Goal: Task Accomplishment & Management: Manage account settings

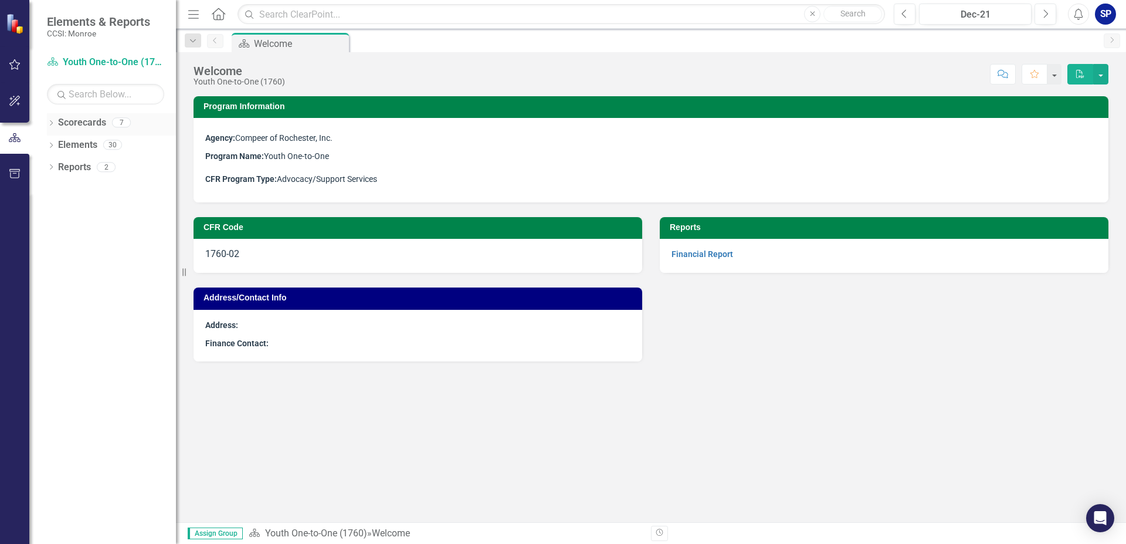
click at [53, 119] on div "Dropdown Scorecards 7" at bounding box center [111, 124] width 129 height 22
click at [94, 123] on link "Scorecards" at bounding box center [82, 122] width 48 height 13
click at [53, 122] on icon "Dropdown" at bounding box center [51, 124] width 8 height 6
click at [57, 145] on icon "Dropdown" at bounding box center [57, 144] width 9 height 7
click at [89, 167] on link "Compeer Adult 1:1" at bounding box center [126, 167] width 100 height 13
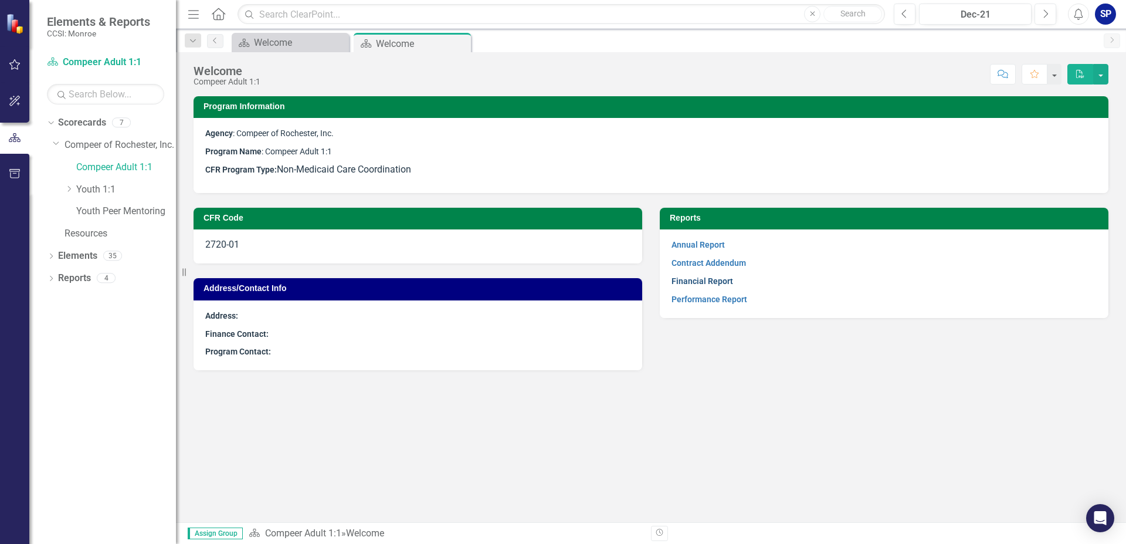
click at [718, 281] on link "Financial Report" at bounding box center [703, 280] width 62 height 9
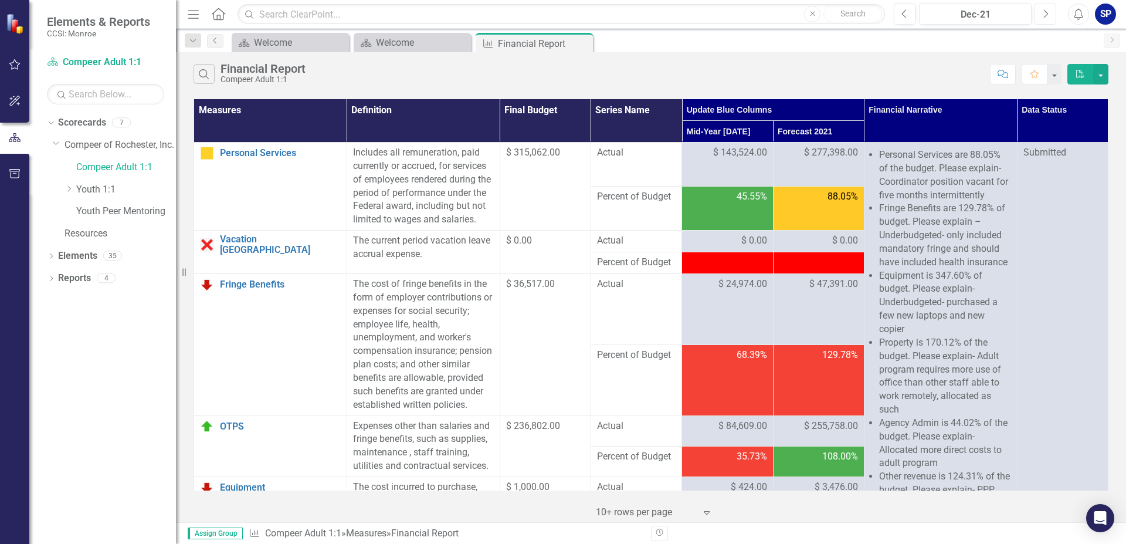
click at [1039, 13] on button "Next" at bounding box center [1046, 14] width 22 height 21
click at [1040, 13] on button "Next" at bounding box center [1046, 14] width 22 height 21
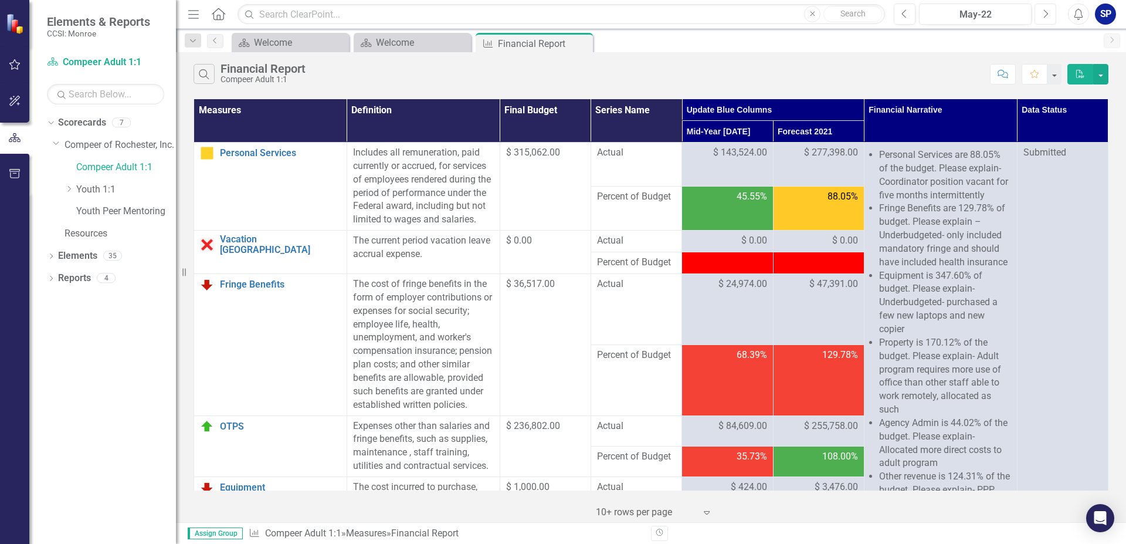
click at [1040, 13] on button "Next" at bounding box center [1046, 14] width 22 height 21
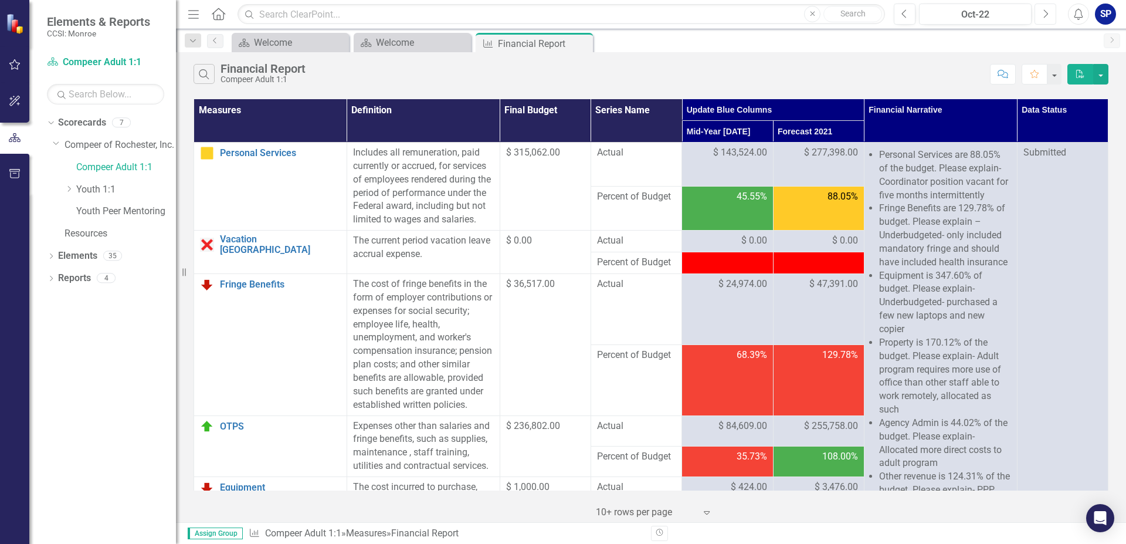
click at [1040, 13] on button "Next" at bounding box center [1046, 14] width 22 height 21
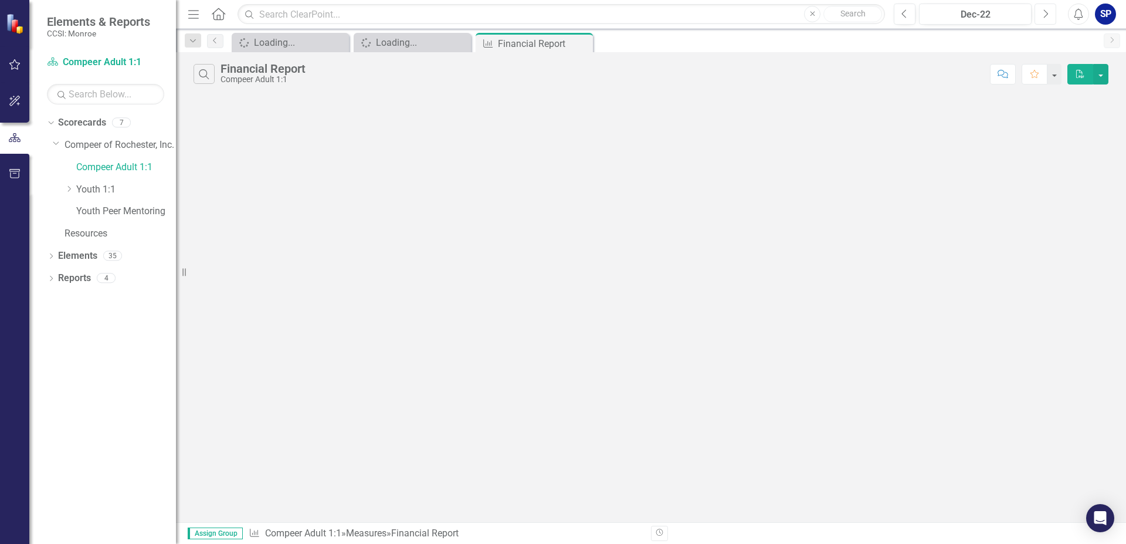
click at [1040, 13] on button "Next" at bounding box center [1046, 14] width 22 height 21
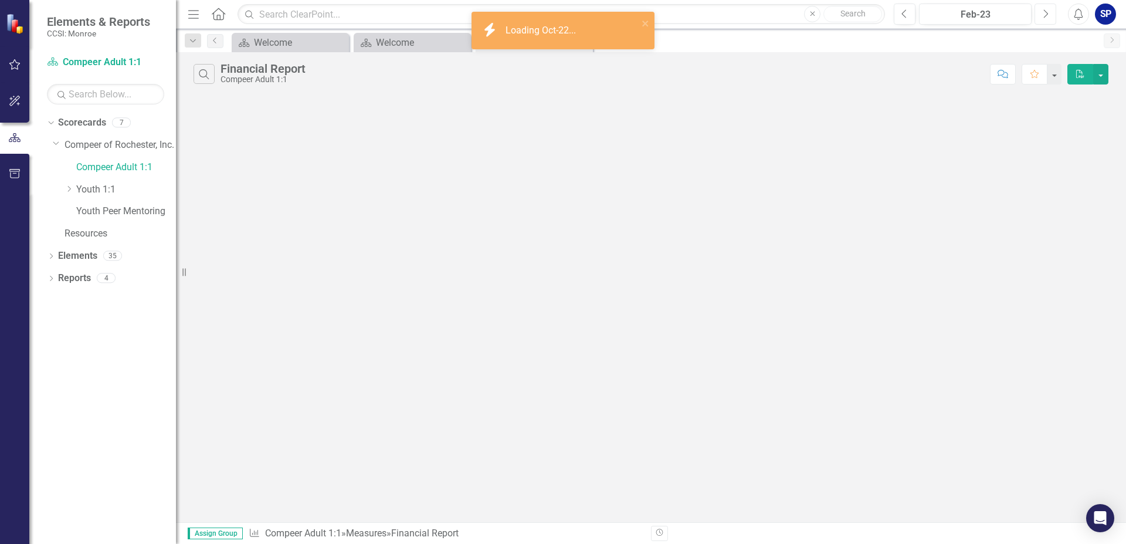
click at [1040, 13] on button "Next" at bounding box center [1046, 14] width 22 height 21
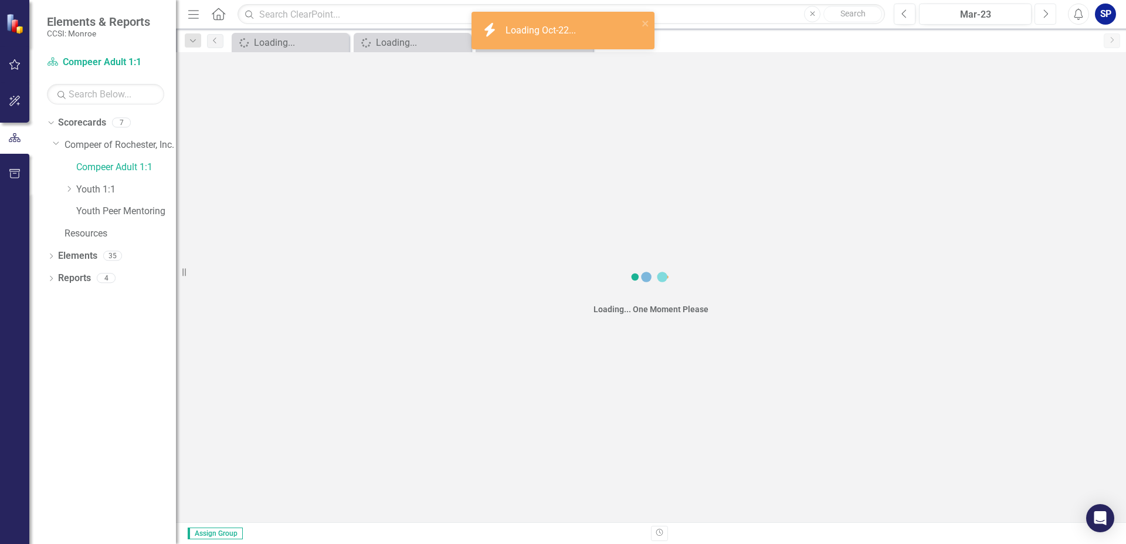
click at [1040, 13] on button "Next" at bounding box center [1046, 14] width 22 height 21
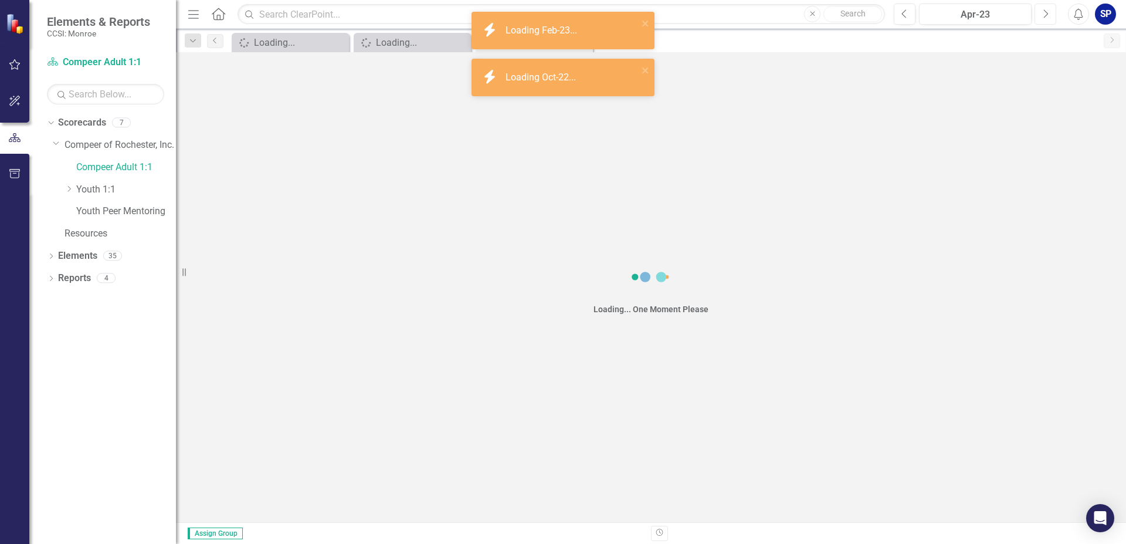
click at [1040, 13] on button "Next" at bounding box center [1046, 14] width 22 height 21
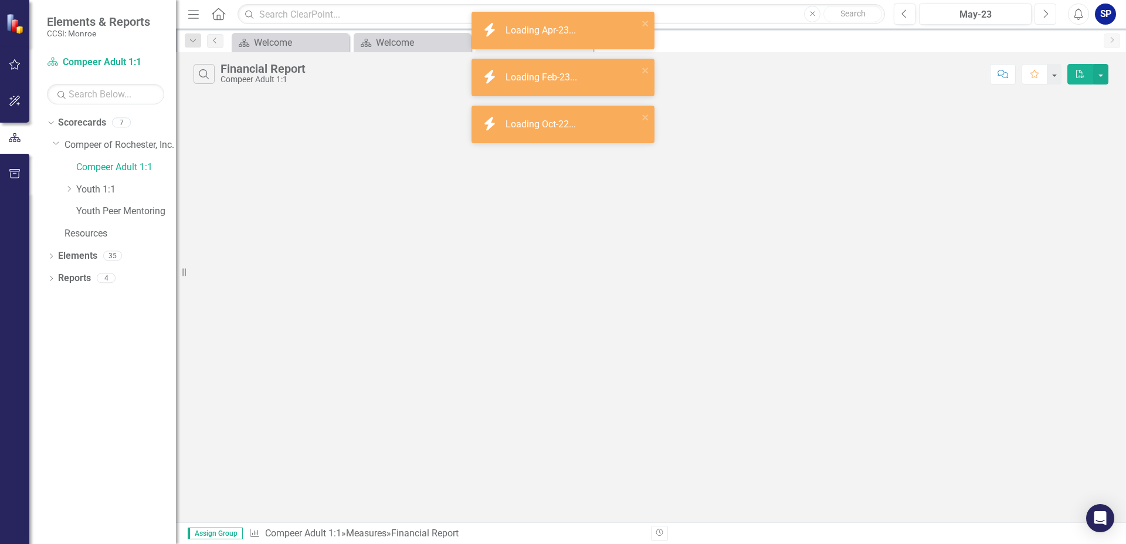
click at [1040, 13] on button "Next" at bounding box center [1046, 14] width 22 height 21
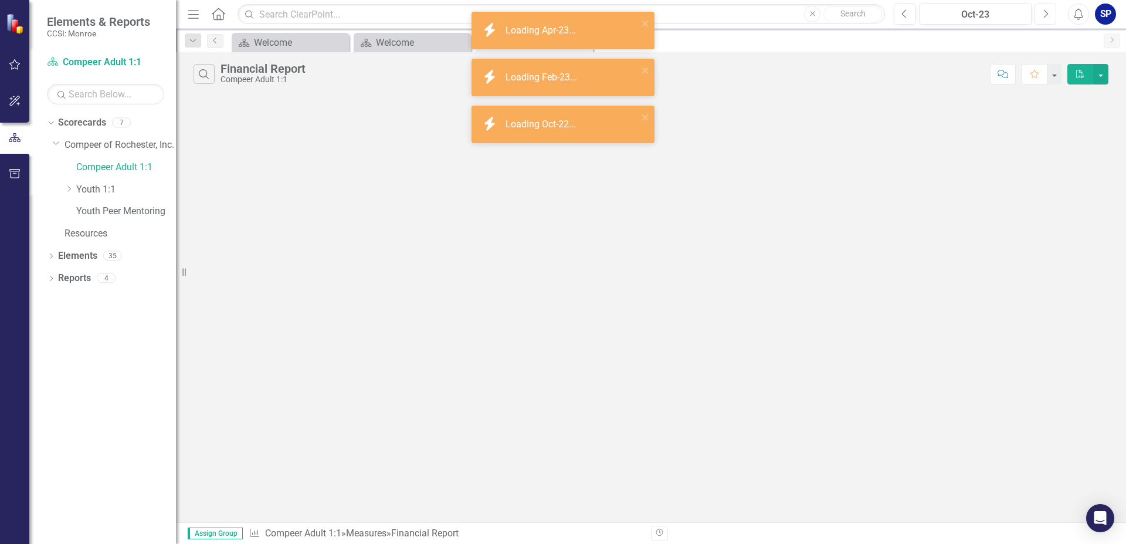
click at [1040, 13] on button "Next" at bounding box center [1046, 14] width 22 height 21
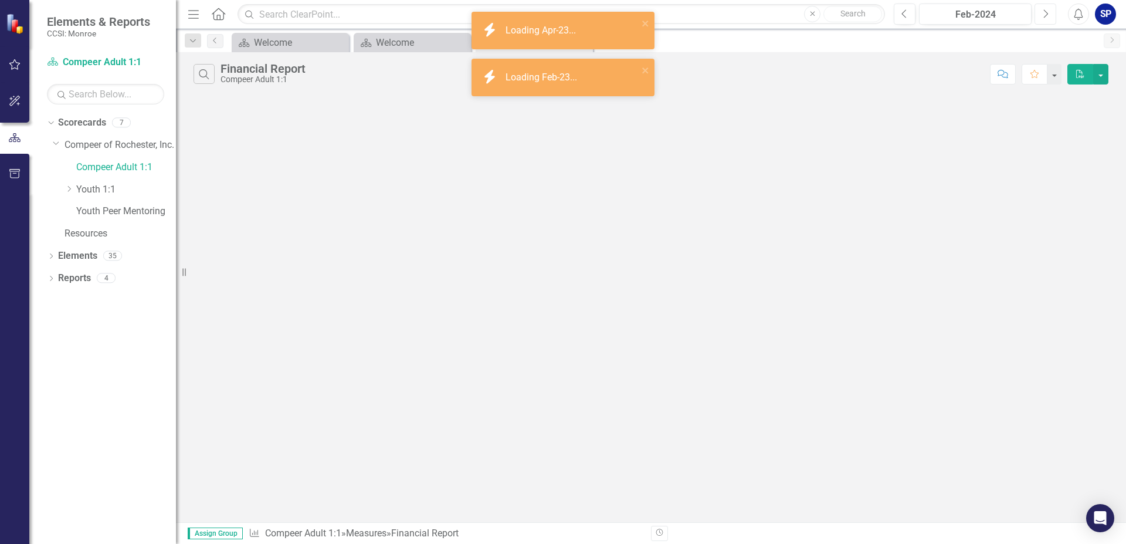
click at [1040, 13] on button "Next" at bounding box center [1046, 14] width 22 height 21
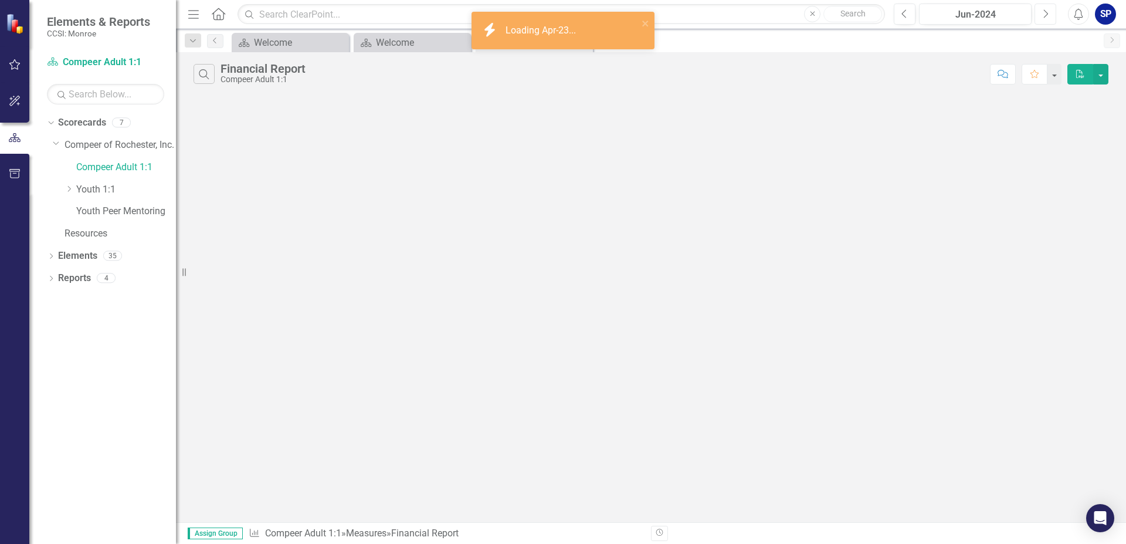
click at [1040, 13] on button "Next" at bounding box center [1046, 14] width 22 height 21
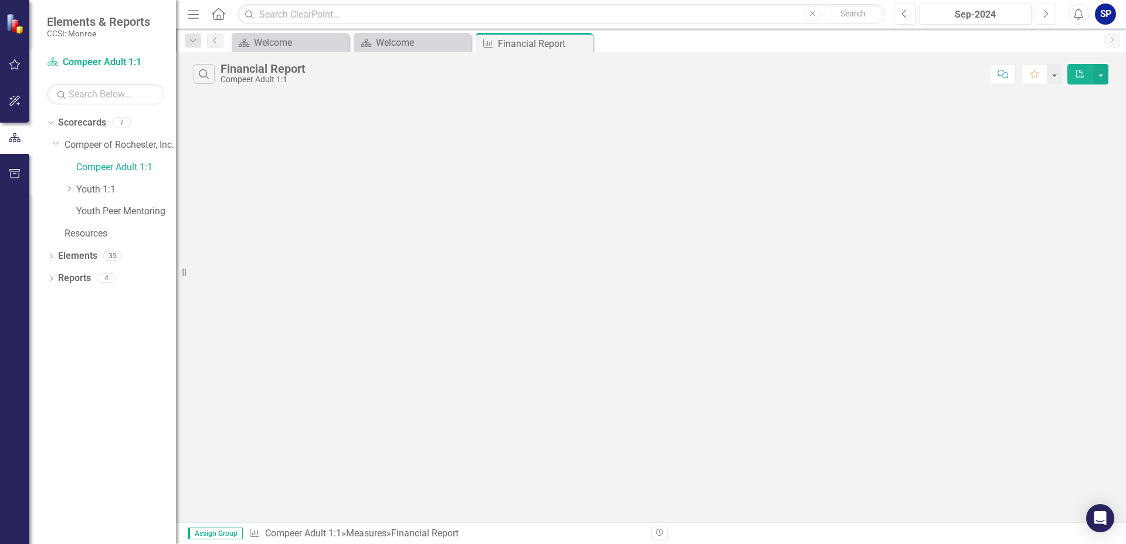
click at [1040, 13] on button "Next" at bounding box center [1046, 14] width 22 height 21
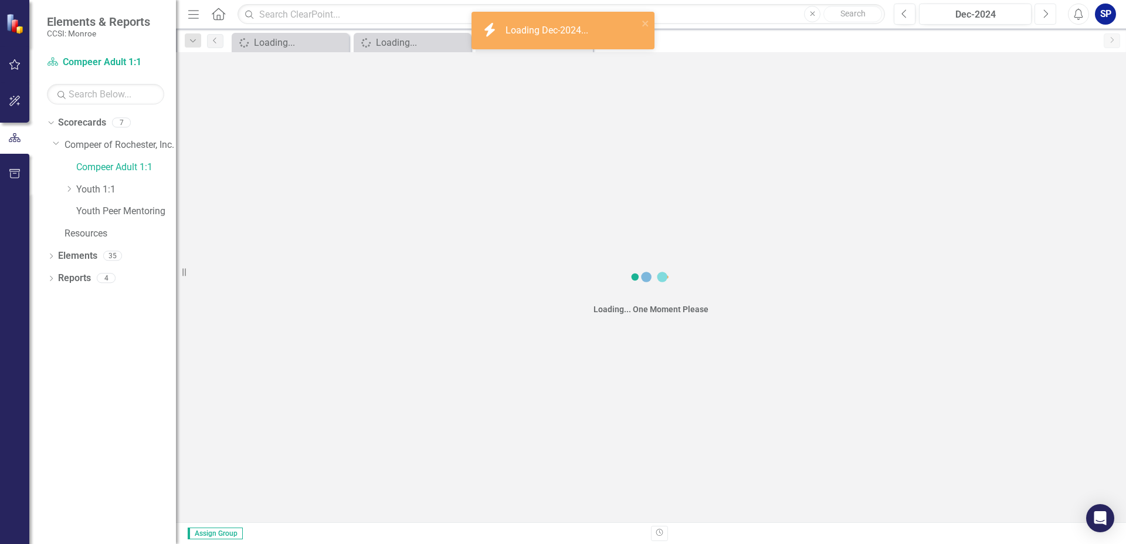
click at [1040, 13] on button "Next" at bounding box center [1046, 14] width 22 height 21
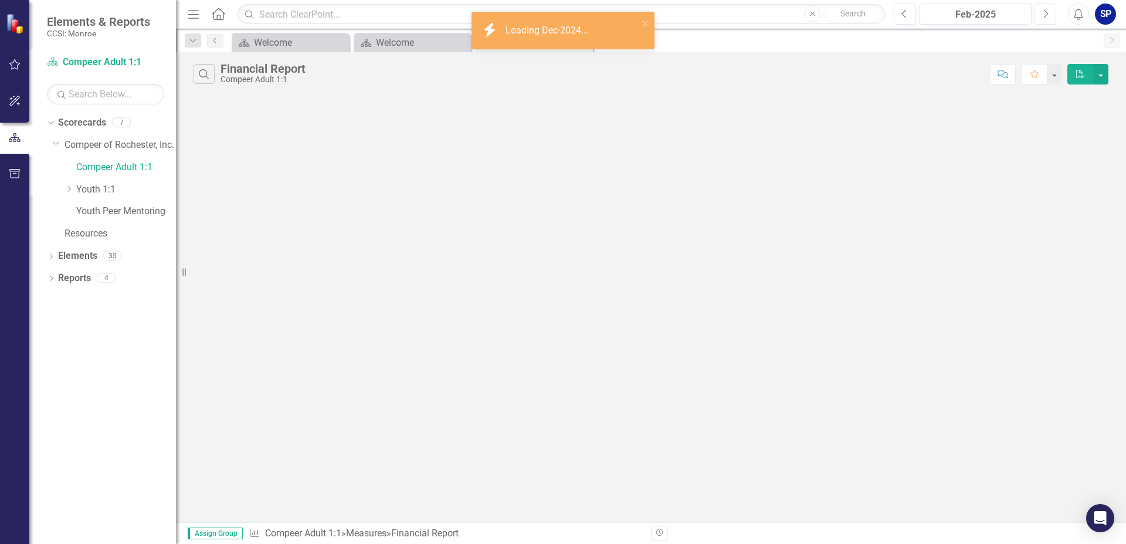
click at [1040, 13] on button "Next" at bounding box center [1046, 14] width 22 height 21
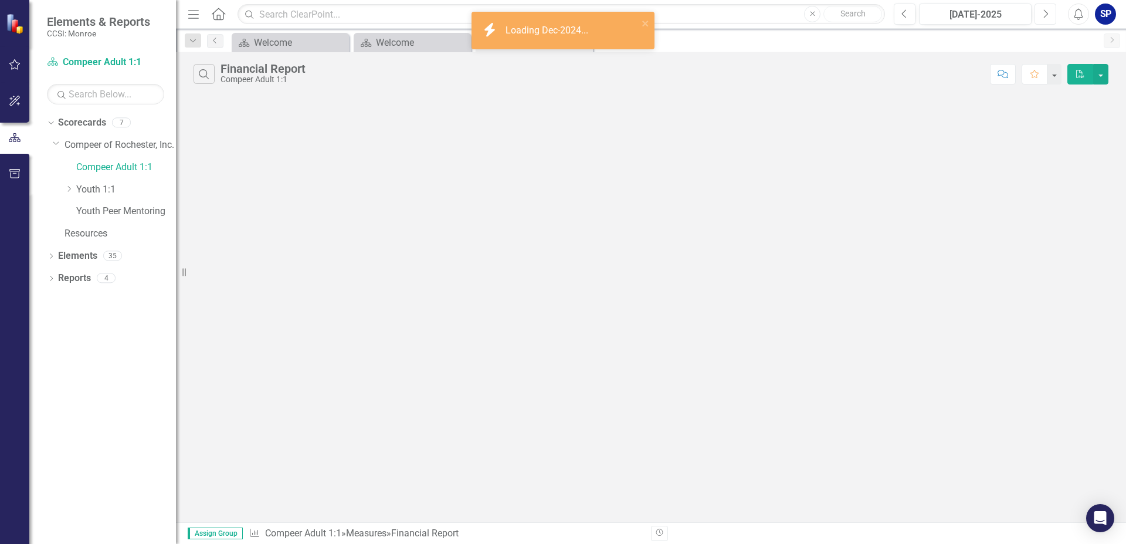
click at [1040, 13] on button "Next" at bounding box center [1046, 14] width 22 height 21
click at [905, 15] on icon "Previous" at bounding box center [905, 14] width 6 height 11
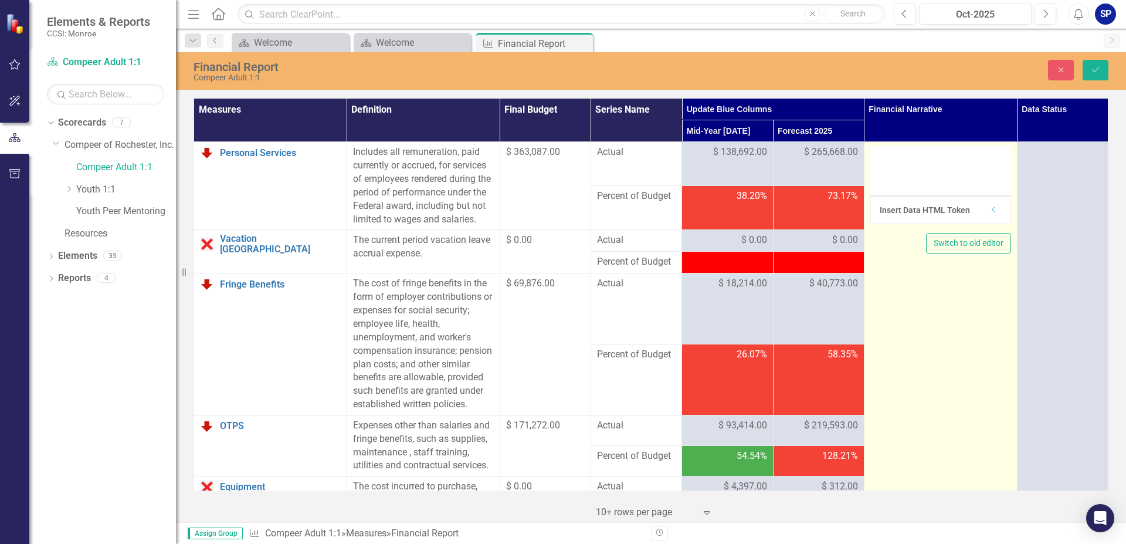
type textarea "<p>Vacancies mid year, expect to even out by EOY. For revenue, did not receive …"
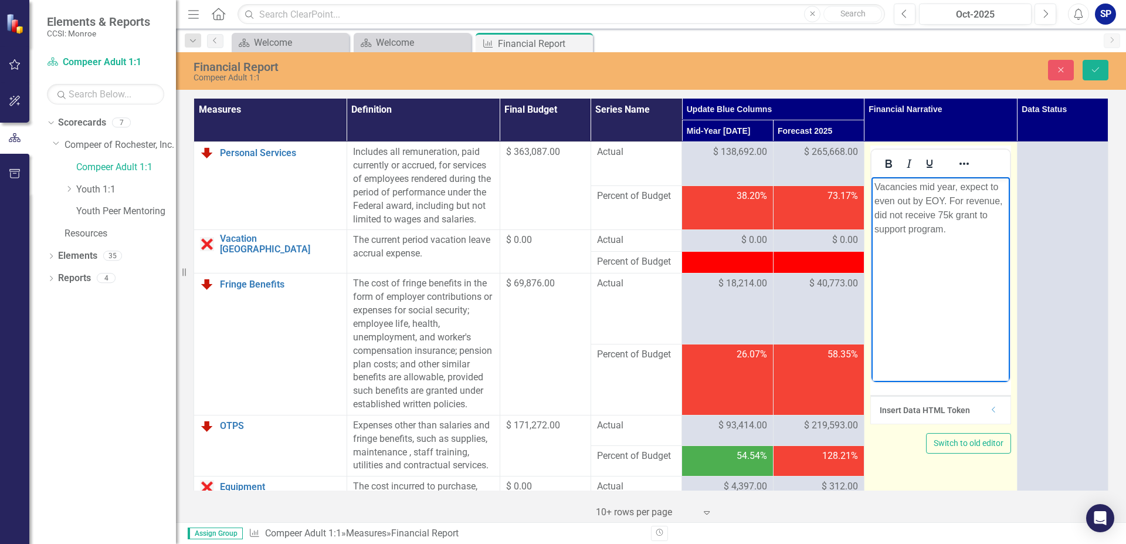
click at [957, 238] on body "Vacancies mid year, expect to even out by EOY. For revenue, did not receive 75k…" at bounding box center [940, 265] width 138 height 176
click at [944, 198] on p "Vacancies mid year, expect to even out by EOY. For revenue, did not receive 75k…" at bounding box center [940, 208] width 133 height 56
drag, startPoint x: 909, startPoint y: 202, endPoint x: 1735, endPoint y: 377, distance: 843.8
click at [874, 202] on body "Vacancies mid year, expect to even out by EOY but not fully catch up. For reven…" at bounding box center [940, 265] width 138 height 176
click at [908, 219] on p "Vacancies mid year, expect to increase by EOY but not fully catch up. For reven…" at bounding box center [940, 215] width 133 height 70
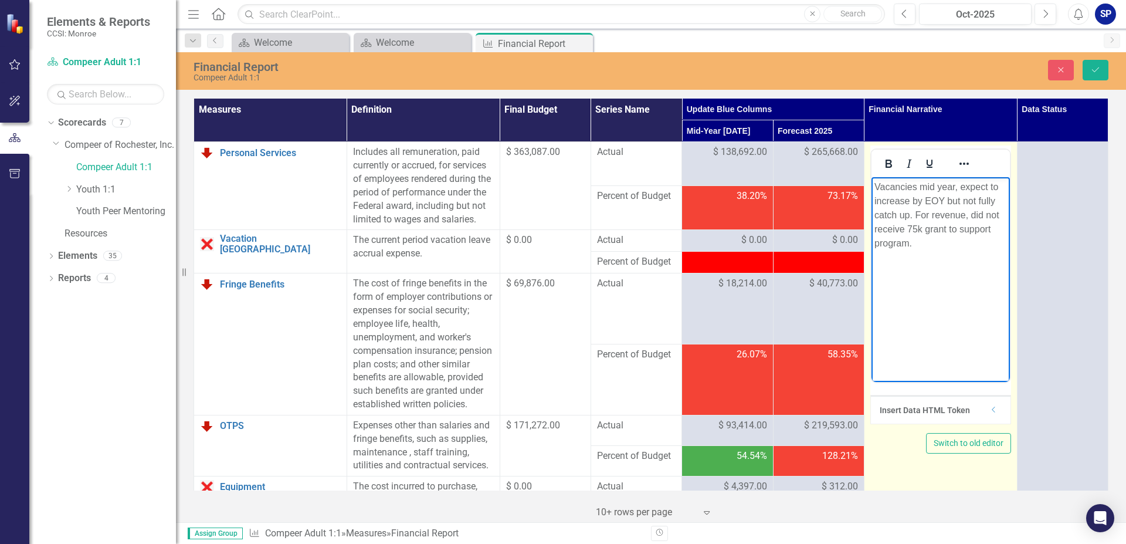
click at [914, 214] on p "Vacancies mid year, expect to increase by EOY but not fully catch up. For reven…" at bounding box center [940, 215] width 133 height 70
click at [1000, 246] on p "Vacancies mid year, expect to increase by EOY but not fully catch up. Funds rea…" at bounding box center [940, 222] width 133 height 84
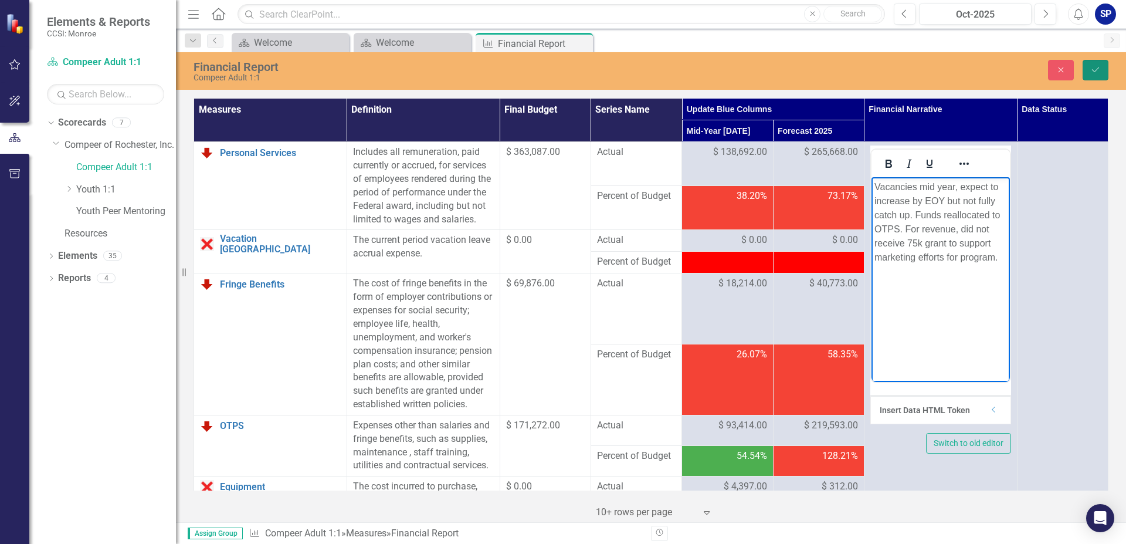
click at [1092, 70] on icon "Save" at bounding box center [1096, 70] width 11 height 8
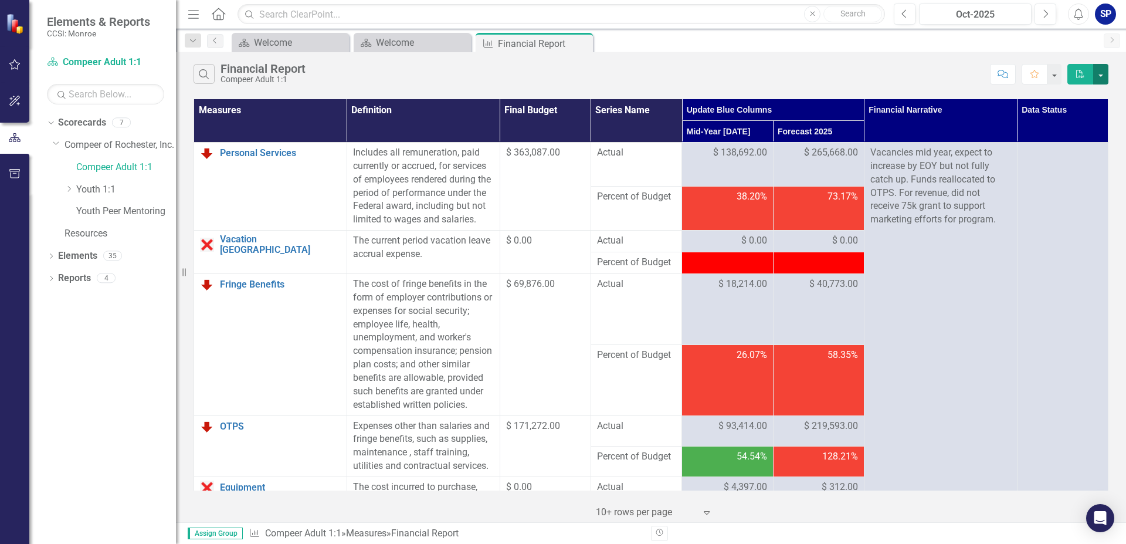
click at [1104, 69] on button "button" at bounding box center [1101, 74] width 15 height 21
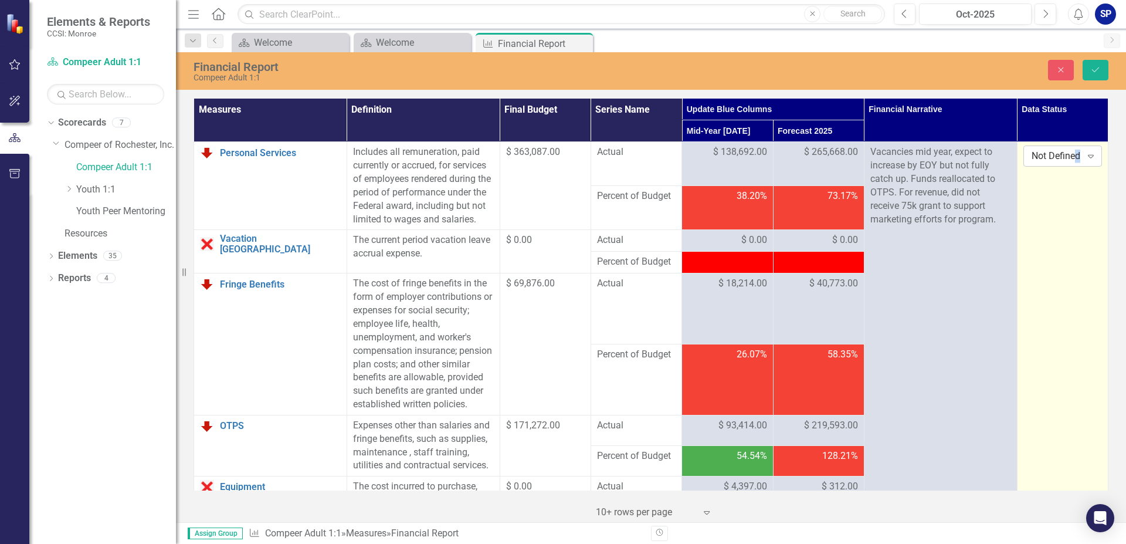
click at [1070, 154] on div "Not Defined" at bounding box center [1057, 156] width 50 height 13
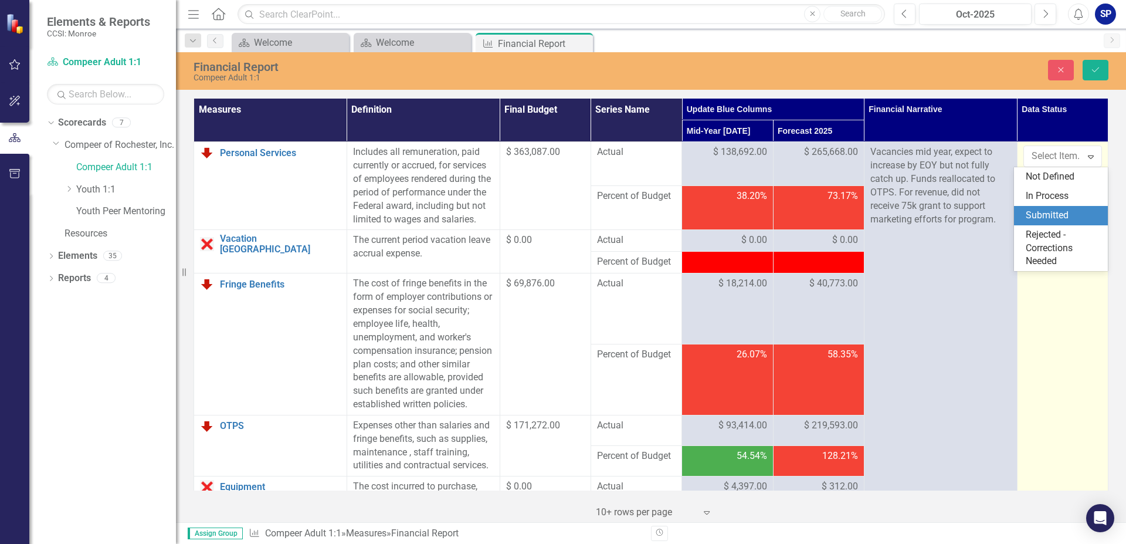
click at [1070, 210] on div "Submitted" at bounding box center [1063, 215] width 75 height 13
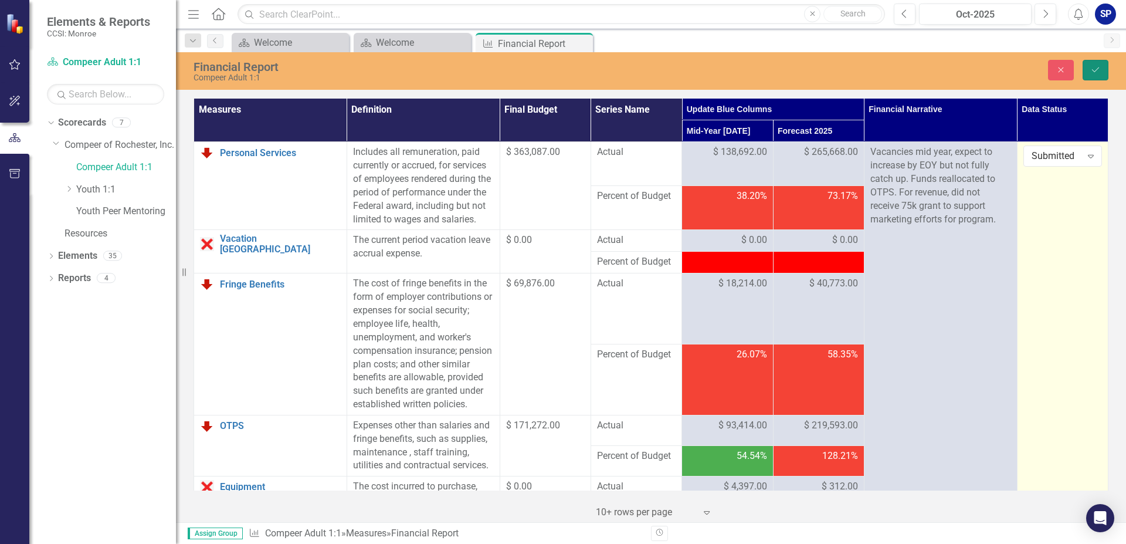
click at [1093, 70] on icon "submit" at bounding box center [1095, 69] width 7 height 5
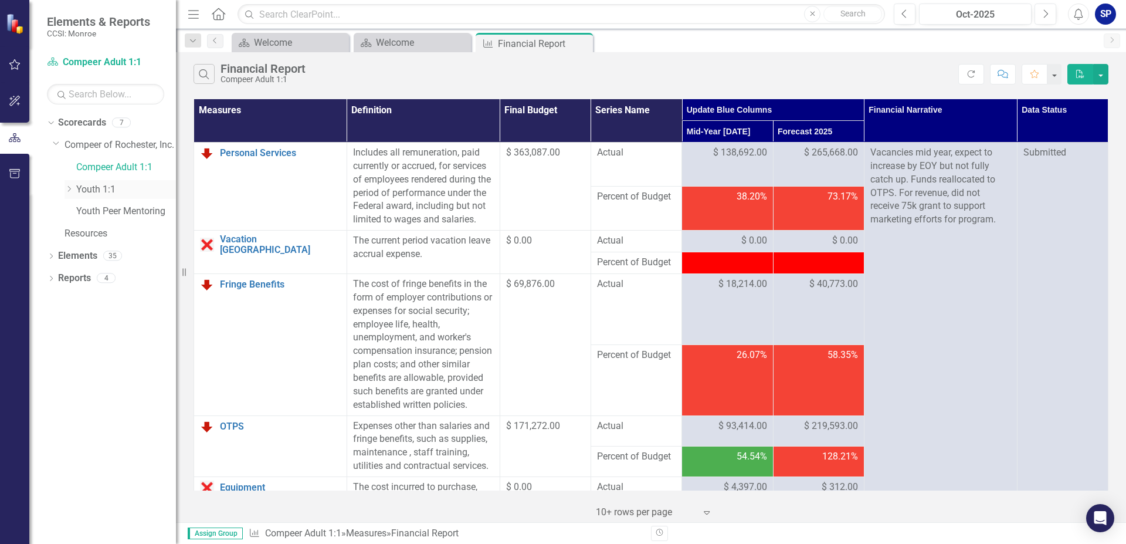
click at [90, 188] on link "Youth 1:1" at bounding box center [126, 189] width 100 height 13
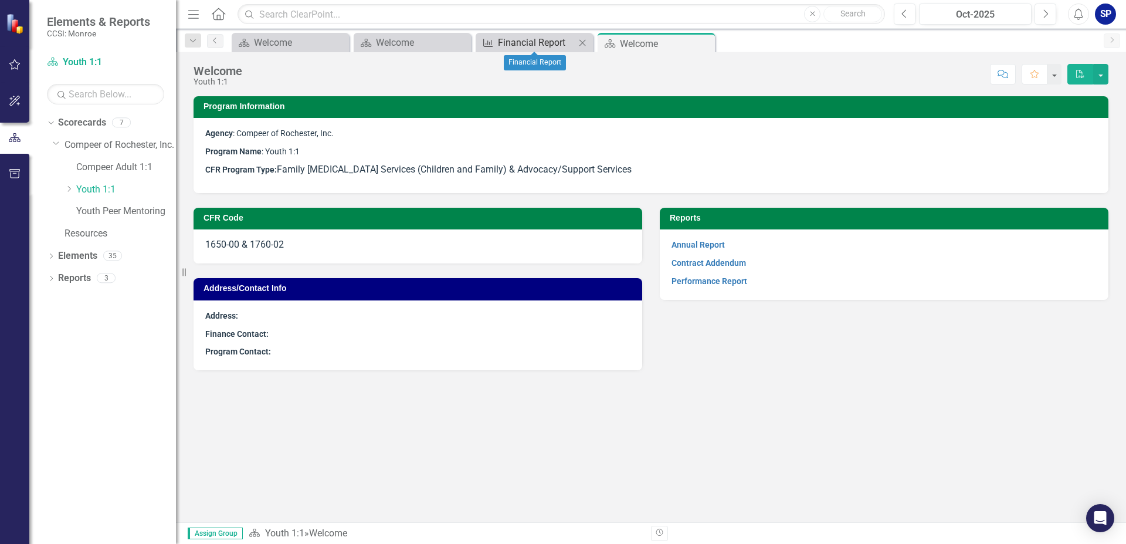
click at [547, 40] on div "Financial Report" at bounding box center [536, 42] width 77 height 15
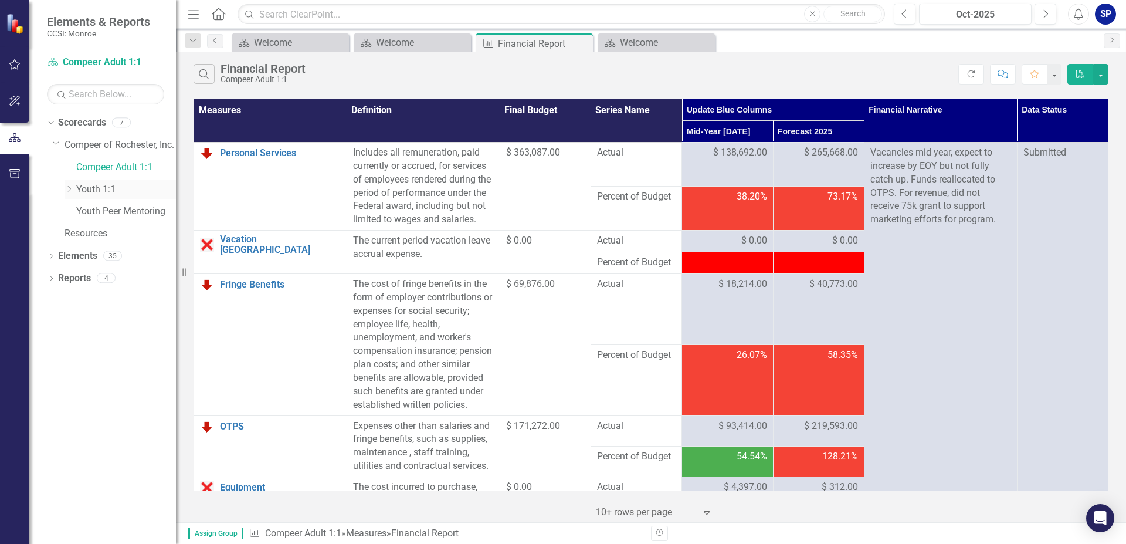
click at [104, 189] on link "Youth 1:1" at bounding box center [126, 189] width 100 height 13
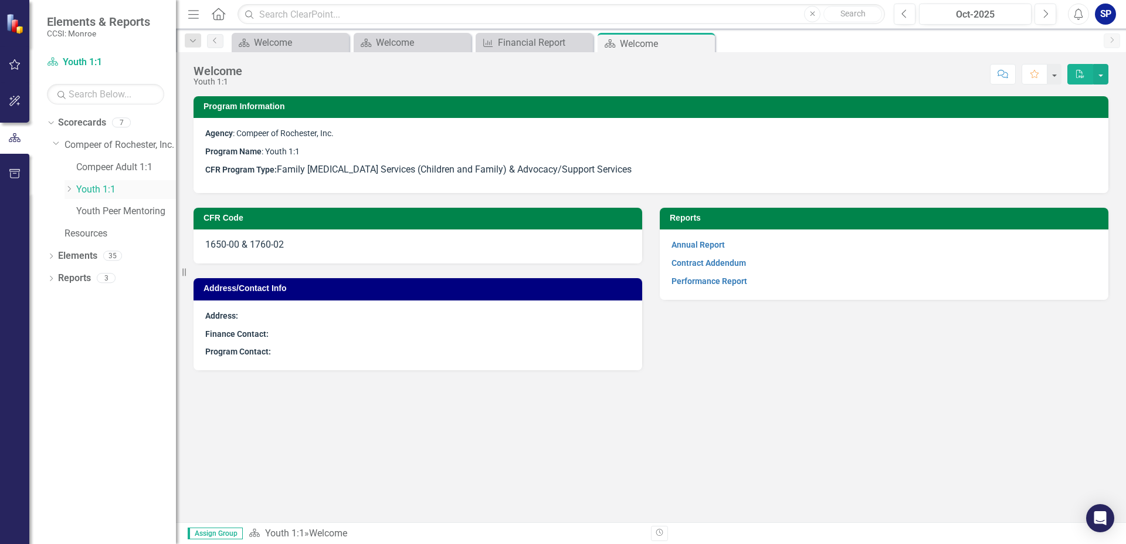
click at [70, 194] on div "Dropdown" at bounding box center [69, 189] width 9 height 10
click at [130, 210] on link "Family Support Services" at bounding box center [132, 211] width 88 height 13
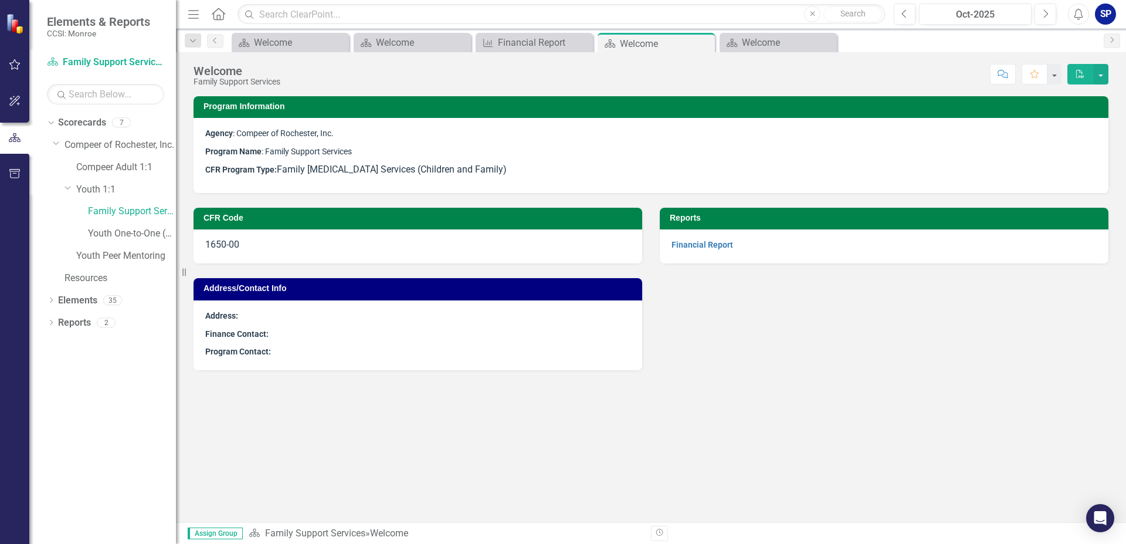
click at [703, 241] on strong "Financial Report" at bounding box center [703, 244] width 62 height 11
click at [705, 245] on link "Financial Report" at bounding box center [703, 244] width 62 height 9
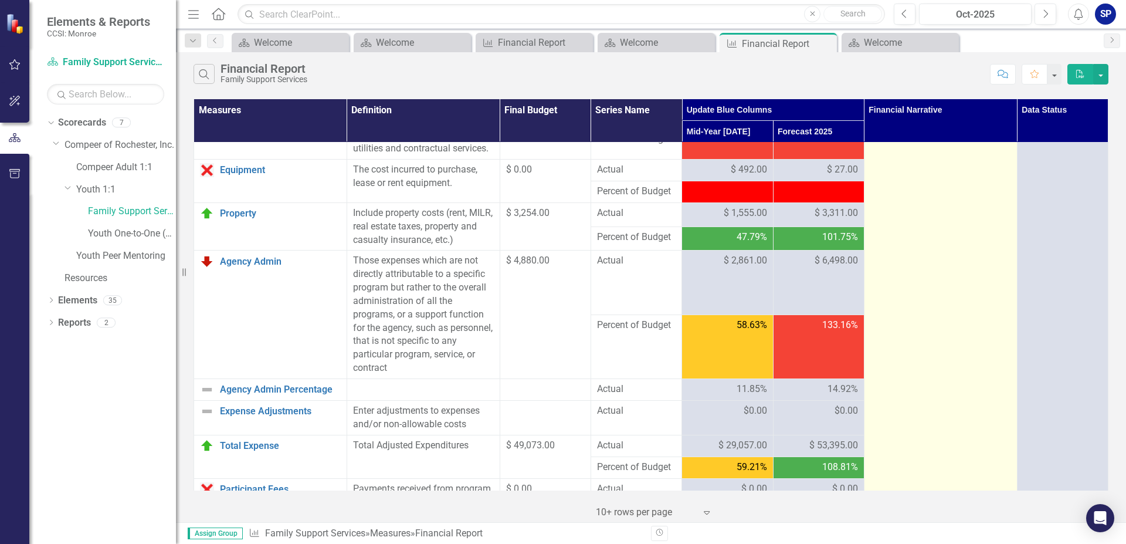
scroll to position [334, 0]
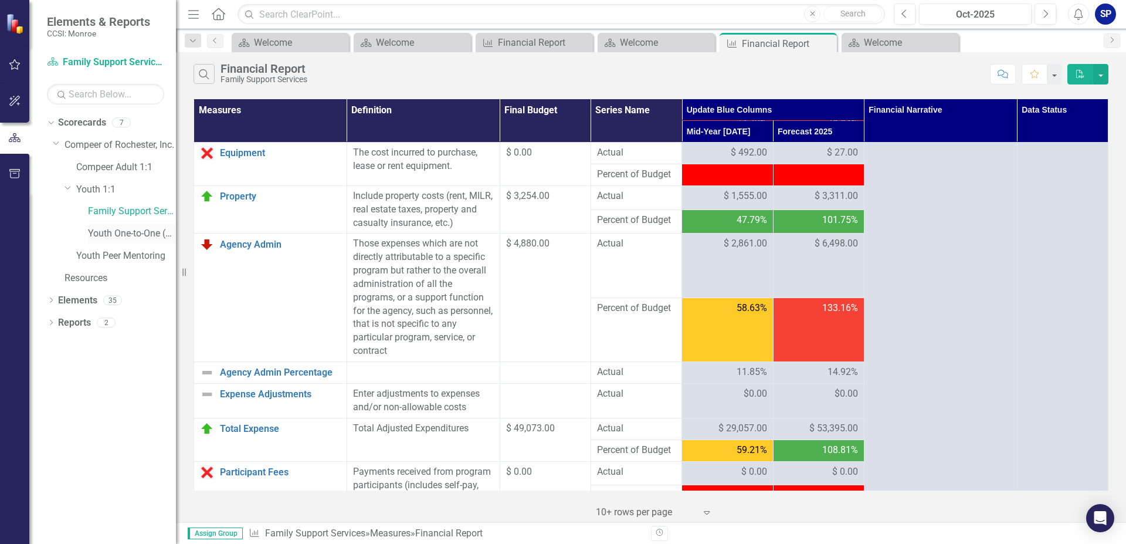
click at [144, 229] on link "Youth One-to-One (1760)" at bounding box center [132, 233] width 88 height 13
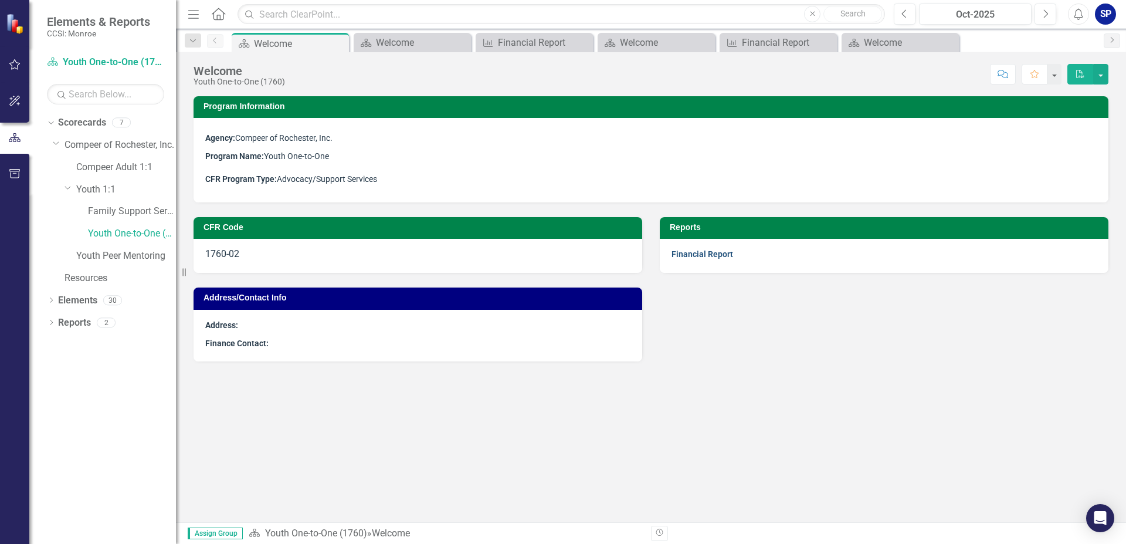
click at [703, 253] on link "Financial Report" at bounding box center [703, 253] width 62 height 9
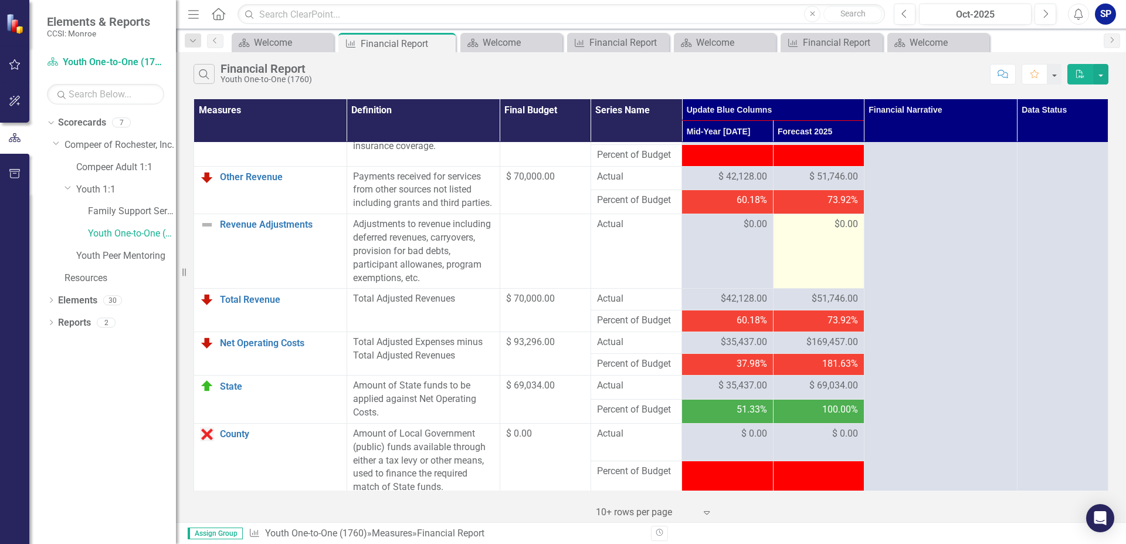
scroll to position [1070, 0]
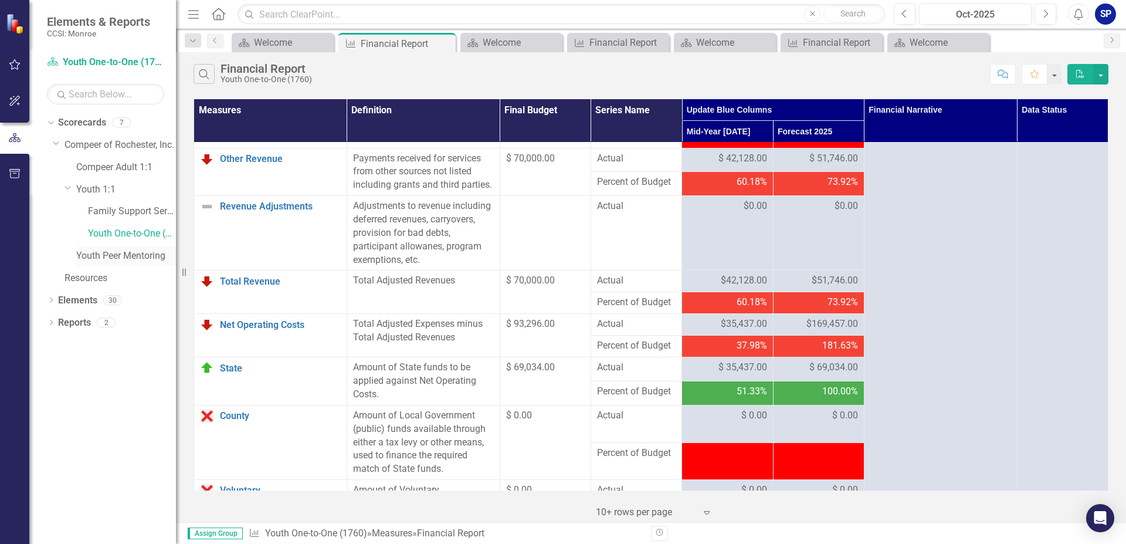
click at [119, 255] on link "Youth Peer Mentoring" at bounding box center [126, 255] width 100 height 13
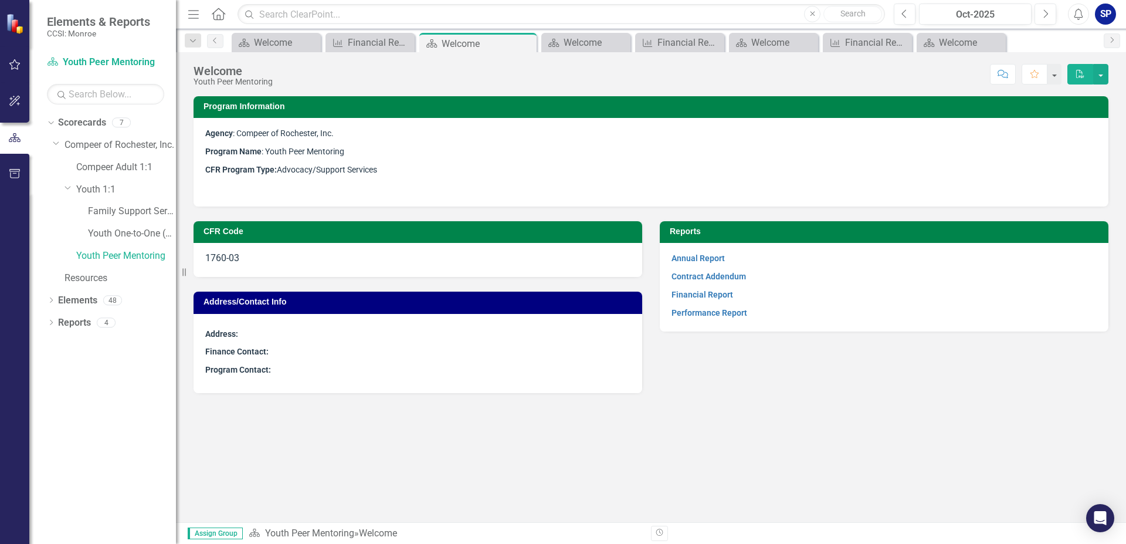
click at [708, 285] on p "Contract Addendum" at bounding box center [884, 277] width 425 height 18
click at [709, 289] on strong "Financial Report" at bounding box center [703, 294] width 62 height 11
click at [709, 298] on link "Financial Report" at bounding box center [703, 294] width 62 height 9
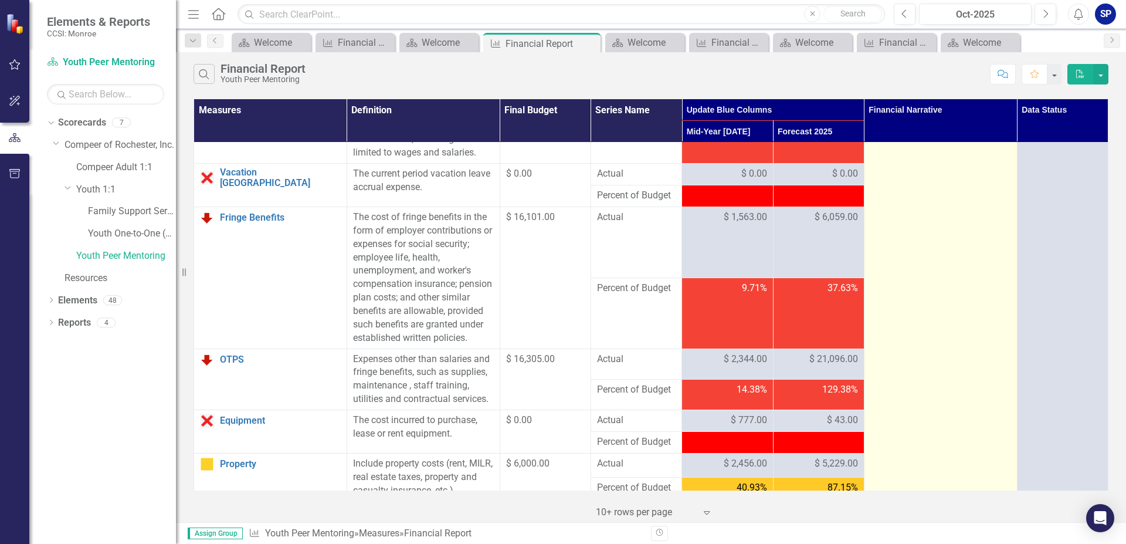
scroll to position [134, 0]
